Goal: Transaction & Acquisition: Subscribe to service/newsletter

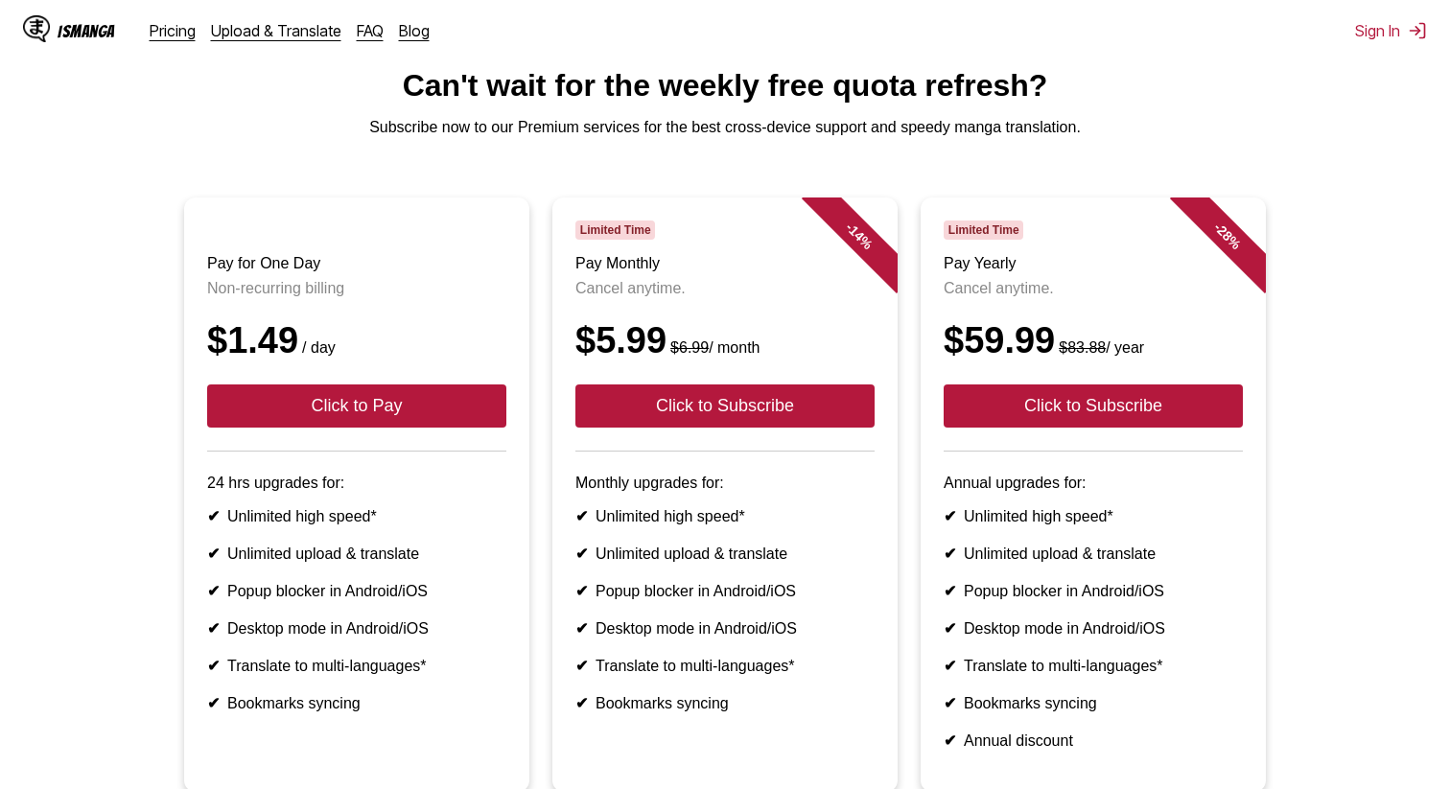
scroll to position [92, 0]
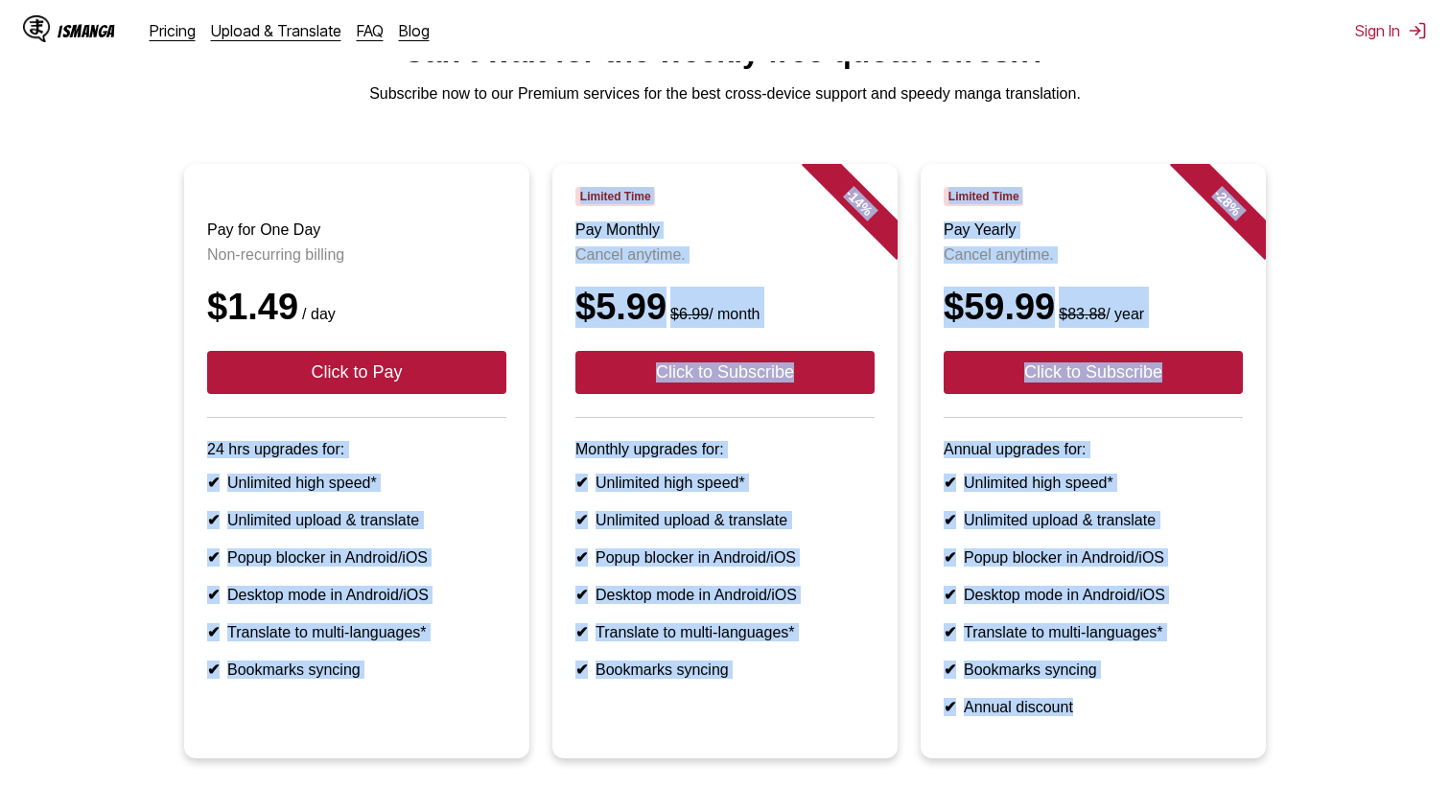
drag, startPoint x: 194, startPoint y: 454, endPoint x: 1128, endPoint y: 726, distance: 973.1
click at [1128, 726] on ul "Pay for One Day Non-recurring billing $1.49 / day Click to Pay 24 hrs upgrades …" at bounding box center [725, 473] width 1420 height 618
click at [732, 529] on li "✔ Unlimited upload & translate" at bounding box center [725, 520] width 299 height 18
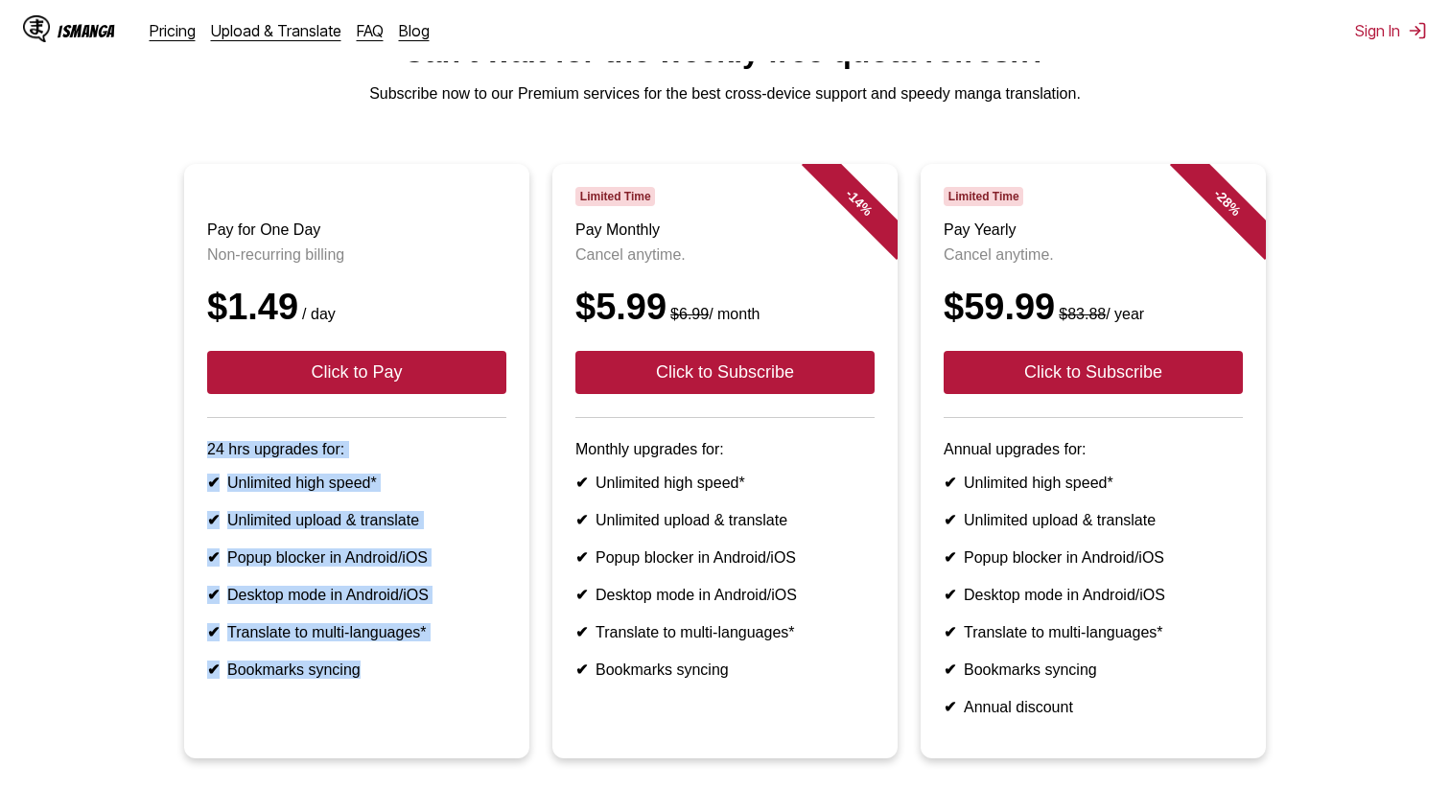
drag, startPoint x: 200, startPoint y: 451, endPoint x: 407, endPoint y: 709, distance: 330.3
click at [407, 709] on article "Pay for One Day Non-recurring billing $1.49 / day Click to Pay 24 hrs upgrades …" at bounding box center [356, 461] width 345 height 595
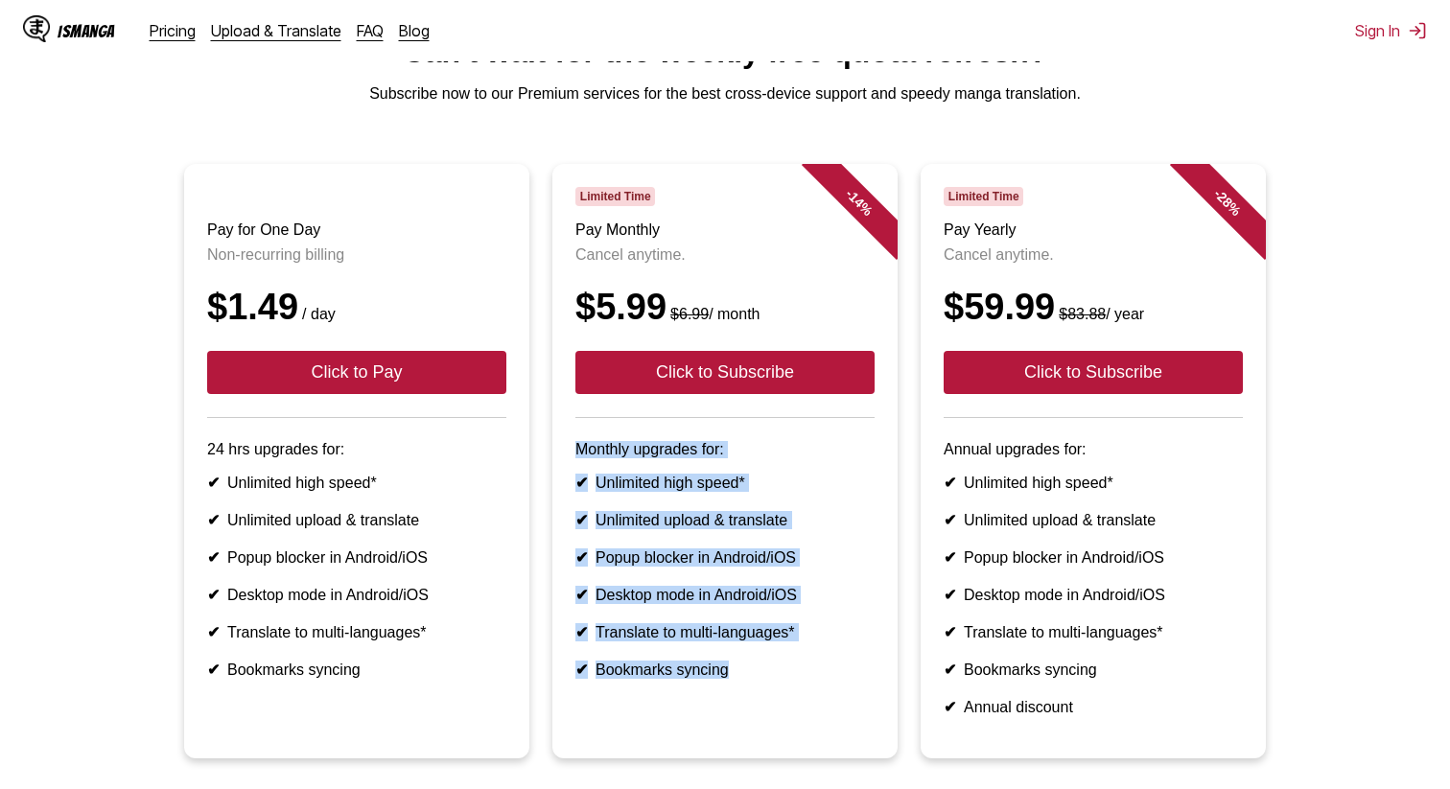
drag, startPoint x: 572, startPoint y: 450, endPoint x: 700, endPoint y: 701, distance: 282.3
click at [700, 701] on article "- 14 % Limited Time Pay Monthly Cancel anytime. $5.99 $6.99 / month Click to Su…" at bounding box center [724, 461] width 345 height 595
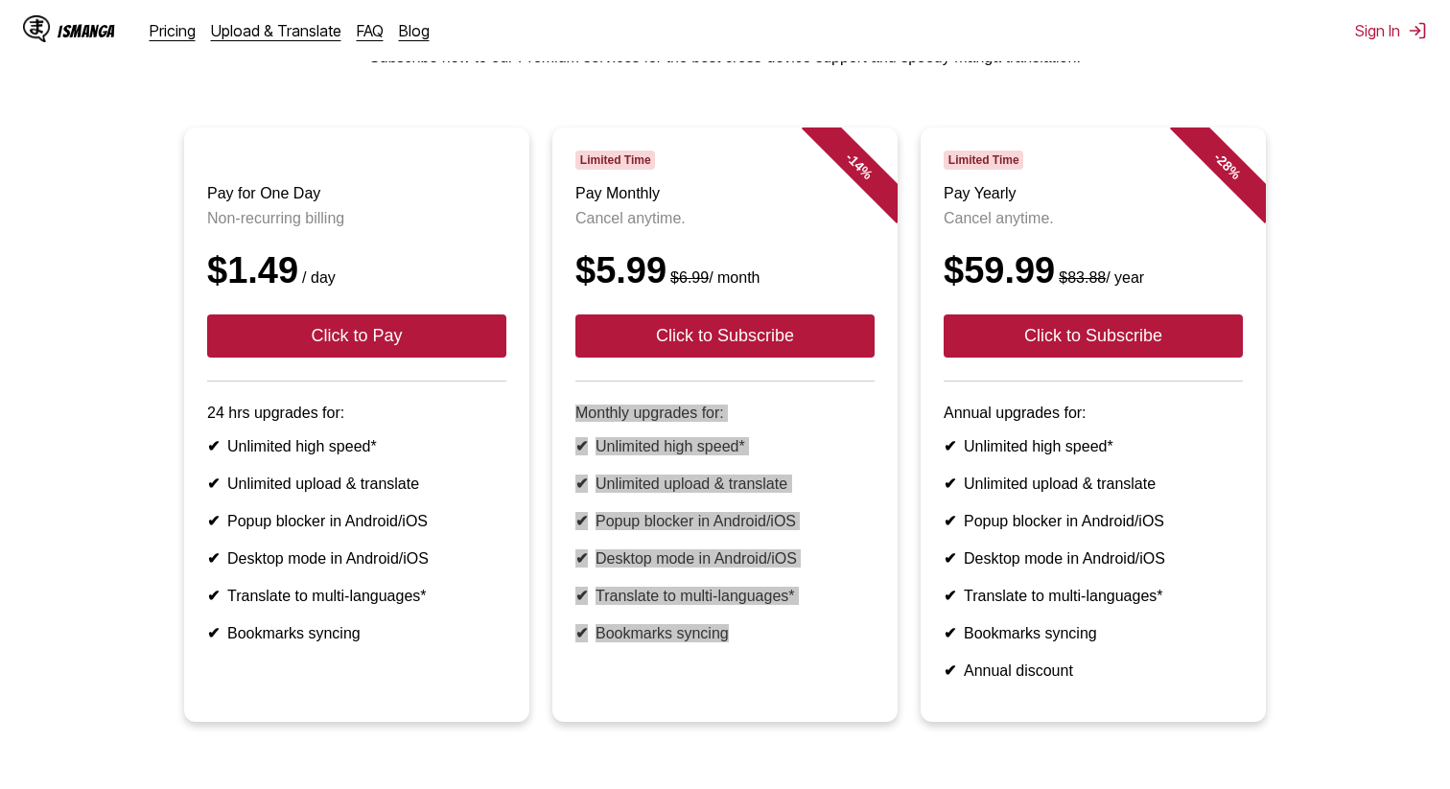
scroll to position [0, 0]
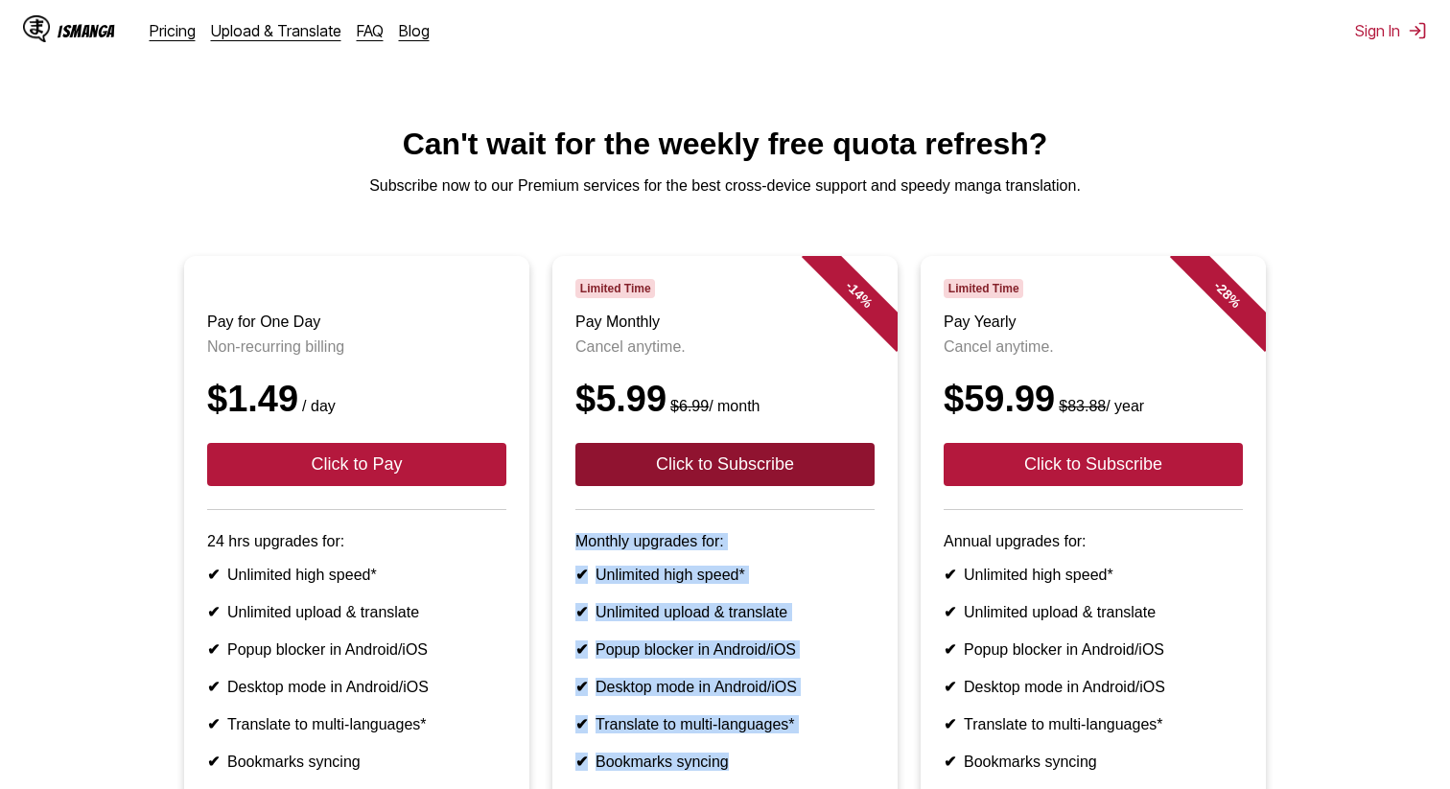
click at [700, 475] on button "Click to Subscribe" at bounding box center [725, 464] width 299 height 43
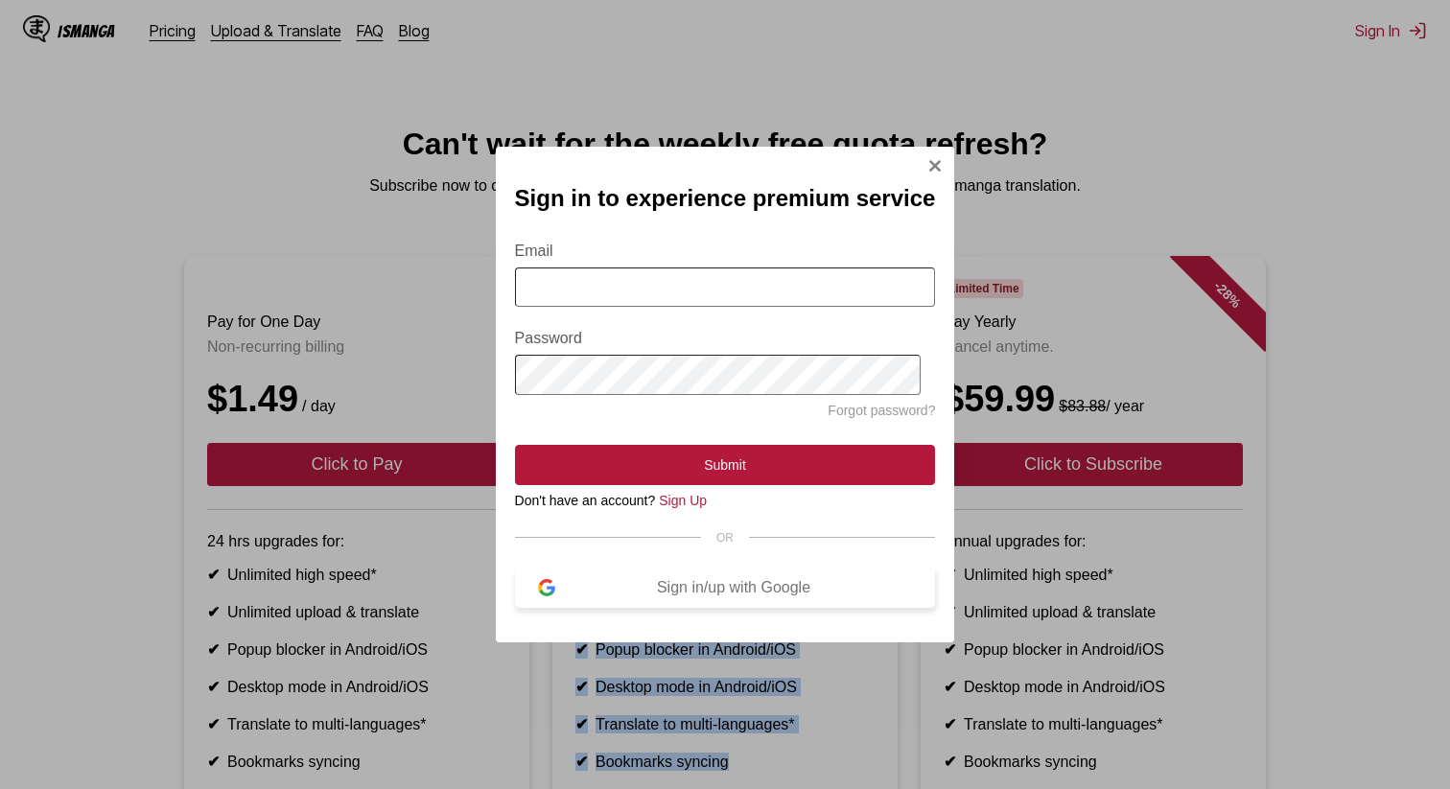
click at [750, 578] on button "Sign in/up with Google" at bounding box center [725, 588] width 421 height 40
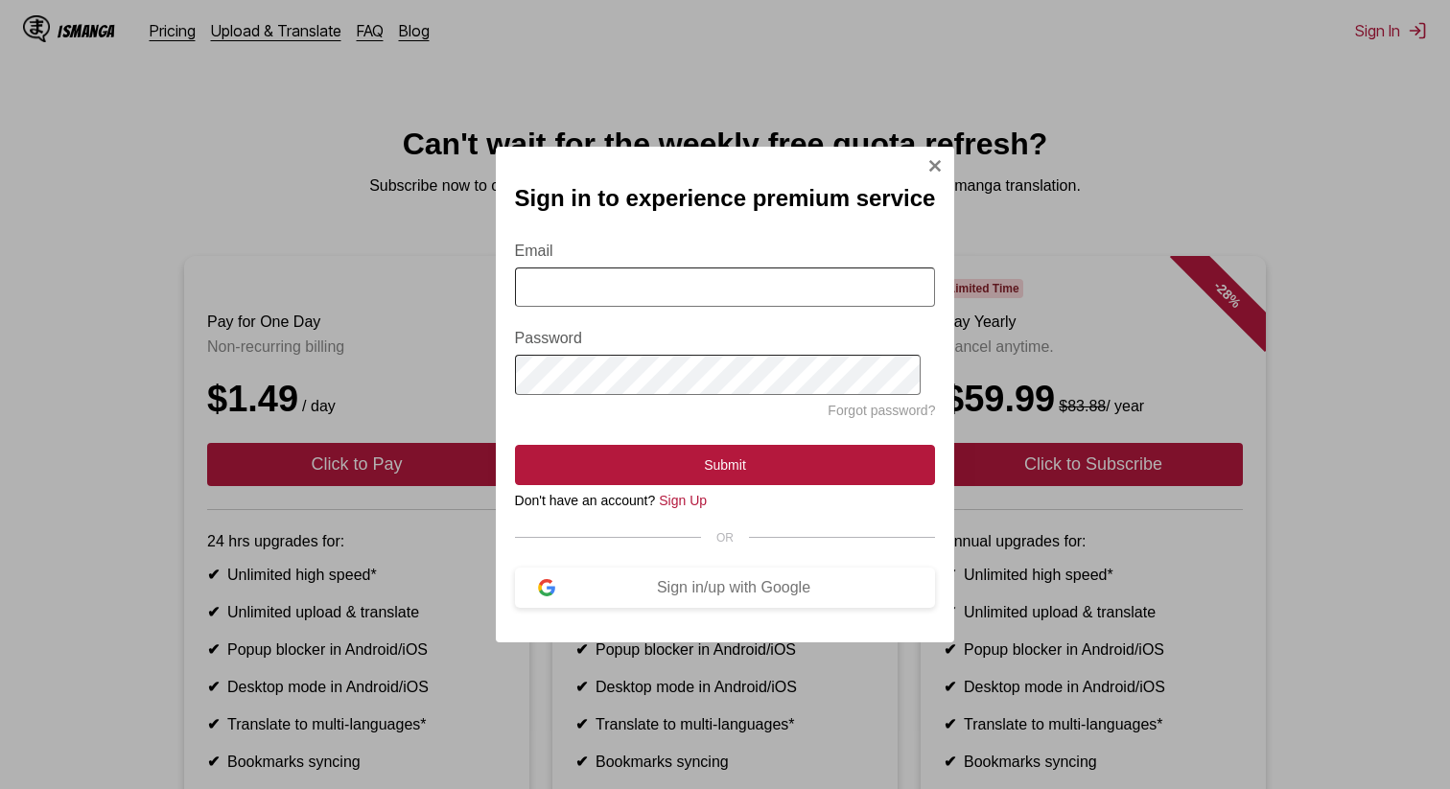
click at [777, 301] on input "Email" at bounding box center [725, 287] width 421 height 39
